Goal: Navigation & Orientation: Go to known website

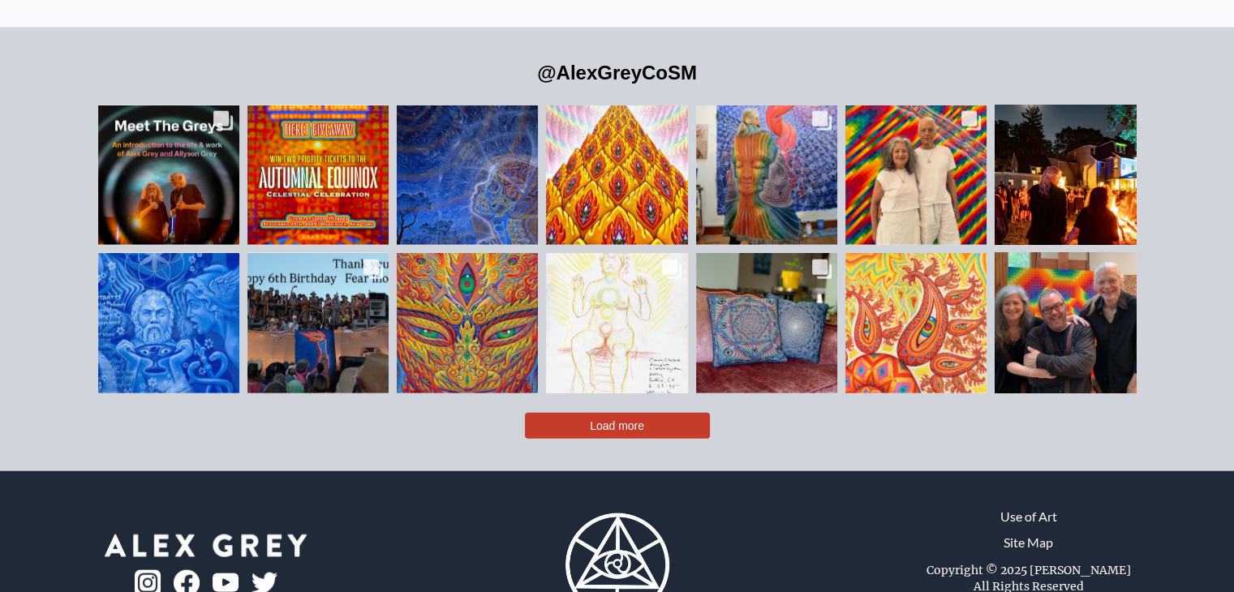
scroll to position [3690, 0]
